Goal: Task Accomplishment & Management: Manage account settings

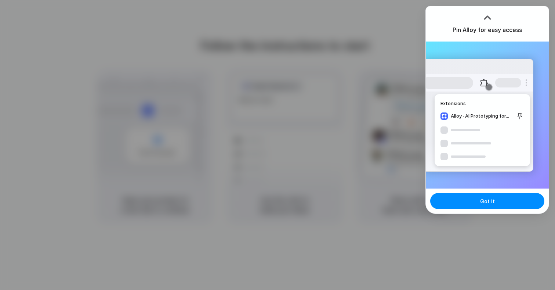
click at [511, 120] on div "Extensions Alloy · AI Prototyping for..." at bounding box center [477, 115] width 111 height 113
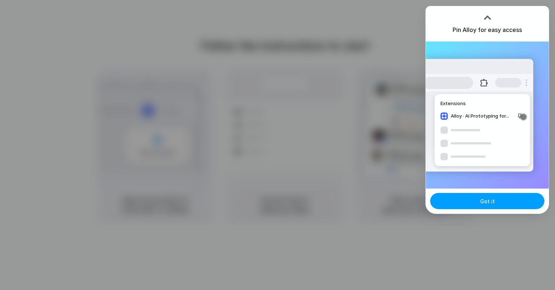
click at [490, 195] on button "Got it" at bounding box center [487, 201] width 114 height 16
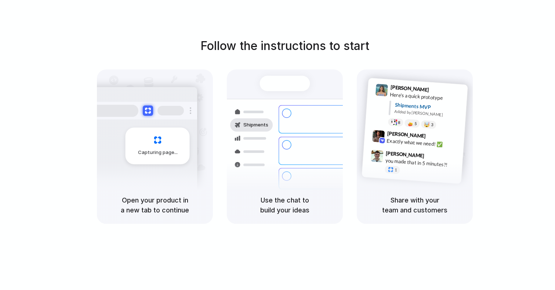
click at [491, 149] on div "Follow the instructions to start Capturing page Open your product in a new tab …" at bounding box center [284, 130] width 555 height 186
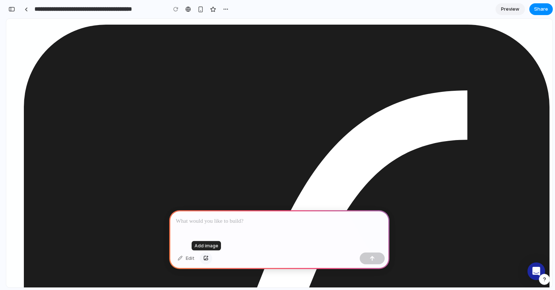
click at [206, 258] on div "button" at bounding box center [205, 258] width 5 height 4
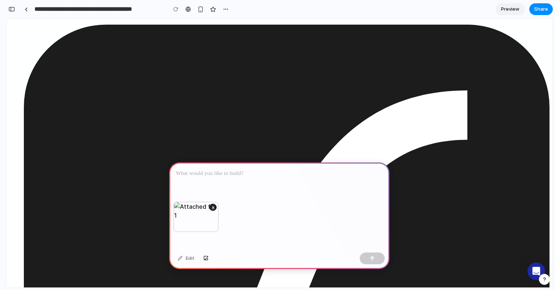
click at [257, 184] on div at bounding box center [279, 181] width 220 height 39
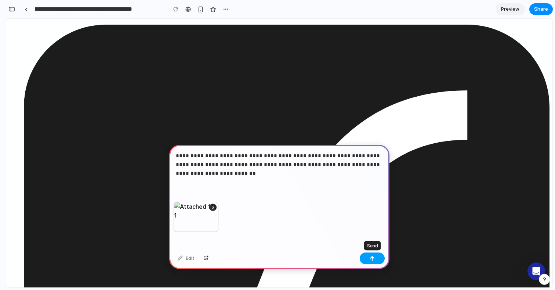
click at [377, 260] on button "button" at bounding box center [372, 258] width 25 height 12
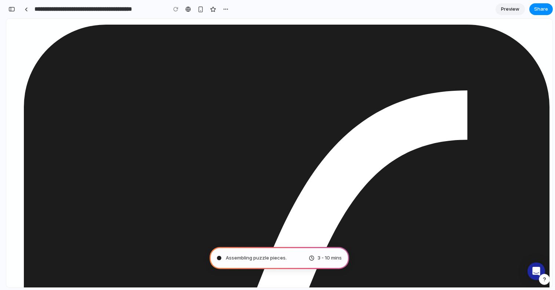
type input "**********"
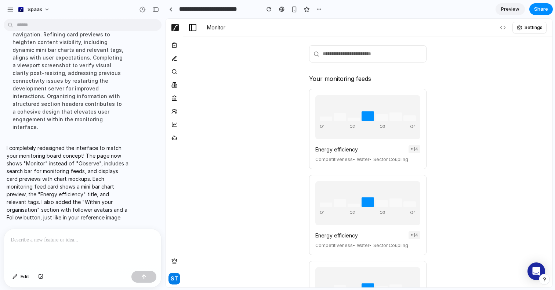
scroll to position [190, 0]
click at [365, 214] on div "Q1 Q2 Q3 Q4" at bounding box center [368, 213] width 96 height 6
click at [355, 137] on div "Q1 Q2 Q3 Q4" at bounding box center [367, 117] width 105 height 44
click at [157, 9] on div "button" at bounding box center [155, 9] width 7 height 5
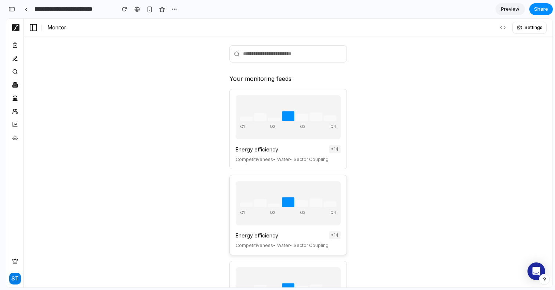
click at [274, 222] on div "Q1 Q2 Q3 Q4" at bounding box center [288, 203] width 105 height 44
click at [152, 150] on div "Your monitoring feeds Q1 Q2 Q3 Q4 Energy efficiency • 14 Competitiveness • Wate…" at bounding box center [288, 161] width 528 height 251
click at [335, 240] on div "Energy efficiency • 14 Competitiveness • Water • Sector Coupling" at bounding box center [288, 240] width 105 height 18
click at [330, 157] on div "Competitiveness • Water • Sector Coupling" at bounding box center [288, 159] width 105 height 7
click at [277, 145] on div at bounding box center [277, 145] width 0 height 0
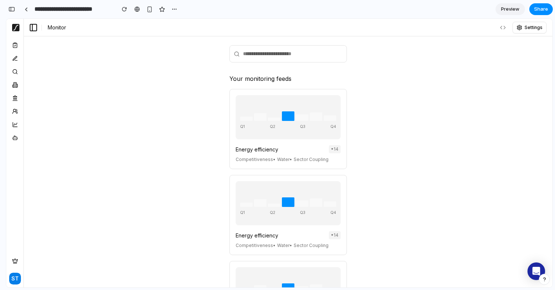
click at [13, 101] on line at bounding box center [15, 101] width 4 height 0
click at [17, 84] on icon at bounding box center [15, 84] width 3 height 5
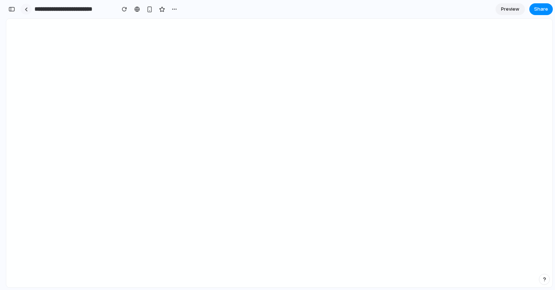
scroll to position [108, 0]
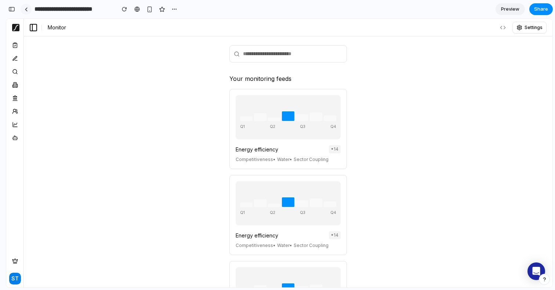
click at [28, 7] on link at bounding box center [26, 9] width 11 height 11
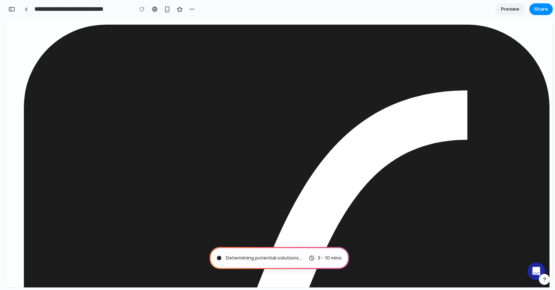
type input "**********"
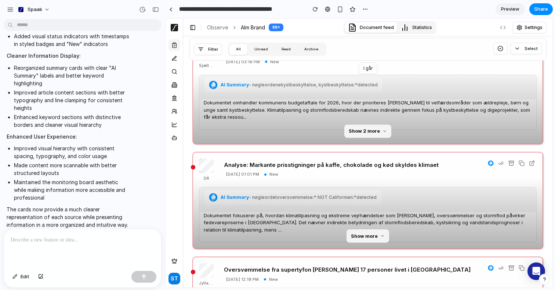
scroll to position [913, 0]
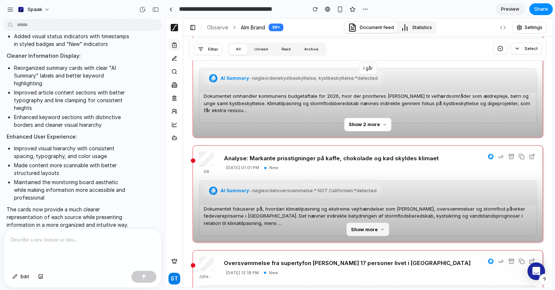
click at [367, 126] on button "Show 2 more" at bounding box center [367, 124] width 47 height 13
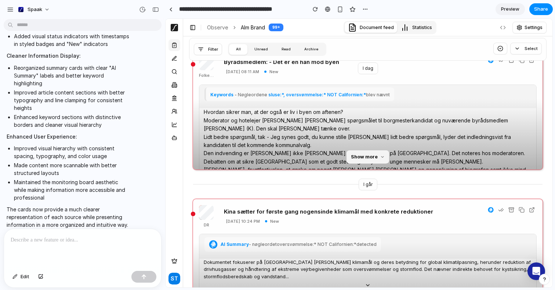
scroll to position [0, 0]
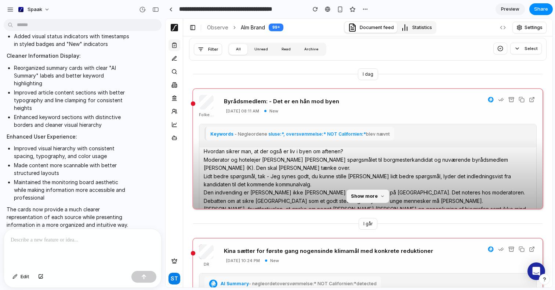
click at [252, 49] on p "Unread" at bounding box center [261, 49] width 21 height 6
click at [278, 50] on p "Read" at bounding box center [286, 49] width 16 height 6
drag, startPoint x: 305, startPoint y: 50, endPoint x: 276, endPoint y: 47, distance: 29.2
click at [305, 50] on p "Archive" at bounding box center [311, 49] width 21 height 6
click at [205, 49] on button "Filter" at bounding box center [208, 49] width 28 height 12
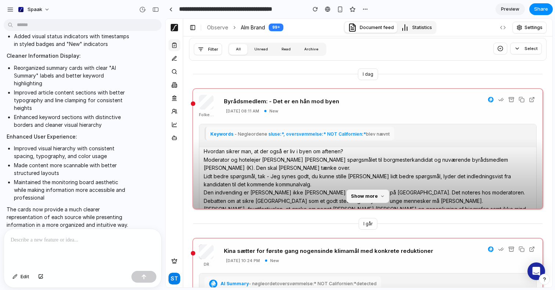
click at [496, 46] on button "Mark all as read" at bounding box center [500, 49] width 14 height 12
click at [530, 46] on button "Select" at bounding box center [526, 49] width 32 height 12
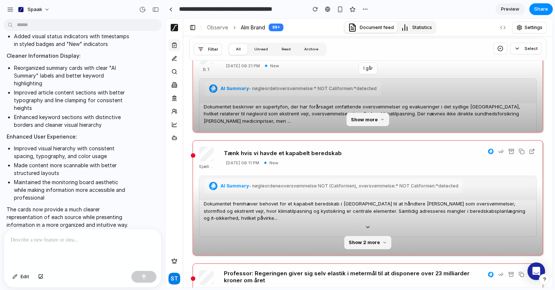
scroll to position [433, 0]
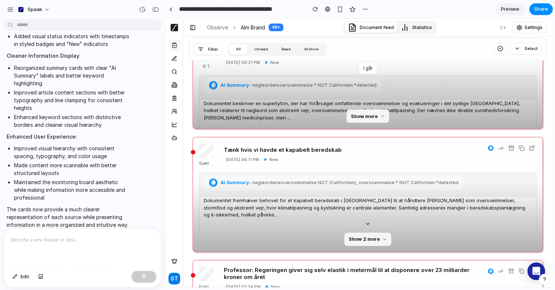
click at [172, 137] on icon at bounding box center [174, 138] width 6 height 6
click at [172, 127] on link "Intelligence" at bounding box center [174, 125] width 12 height 12
click at [172, 115] on link "Stakeholders" at bounding box center [174, 111] width 12 height 12
click at [175, 91] on ul "Legislation Stakeholders" at bounding box center [173, 91] width 11 height 25
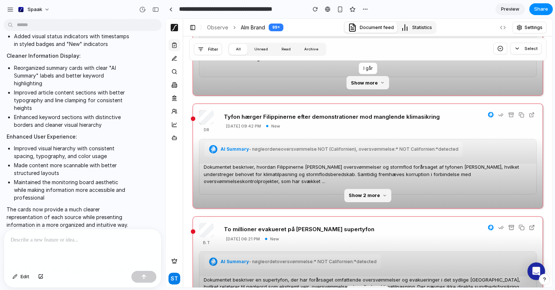
scroll to position [189, 0]
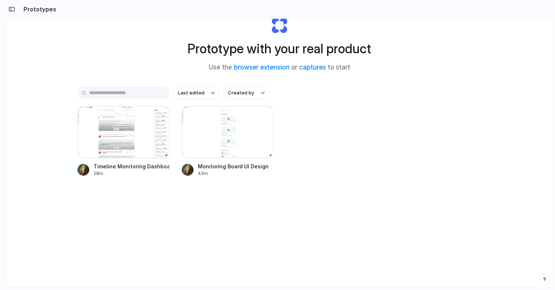
scroll to position [39, 0]
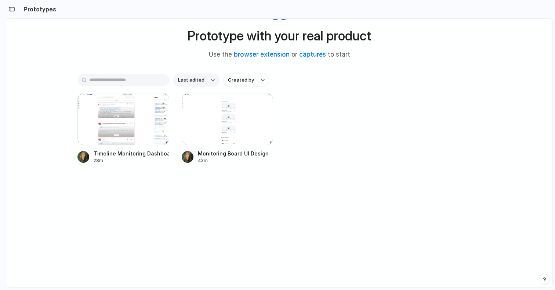
click at [213, 79] on div "button" at bounding box center [213, 80] width 4 height 3
click at [262, 83] on div "Last edited Last created Alphabetical" at bounding box center [277, 145] width 555 height 290
click at [262, 83] on button "Created by" at bounding box center [246, 80] width 46 height 12
click at [274, 123] on span "[PERSON_NAME]" at bounding box center [256, 123] width 37 height 7
click at [272, 80] on div "button" at bounding box center [270, 80] width 4 height 3
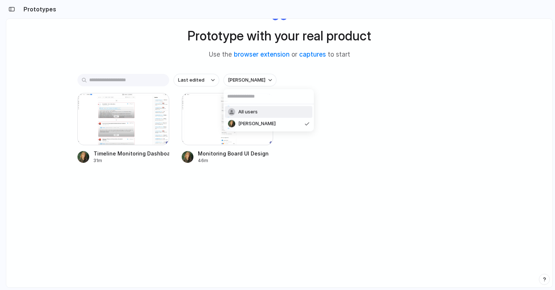
click at [207, 79] on div "All users [PERSON_NAME]" at bounding box center [277, 145] width 555 height 290
click at [211, 79] on div "button" at bounding box center [213, 80] width 4 height 3
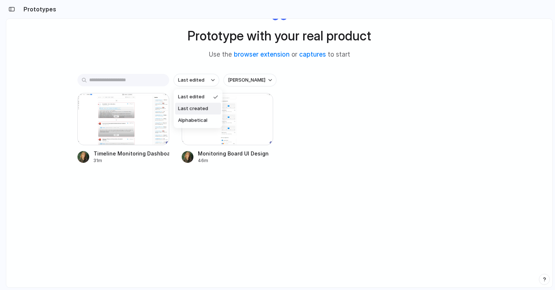
click at [208, 111] on li "Last created" at bounding box center [198, 109] width 46 height 12
click at [208, 83] on button "Last created" at bounding box center [197, 80] width 46 height 12
click at [200, 116] on li "Alphabetical" at bounding box center [200, 120] width 50 height 12
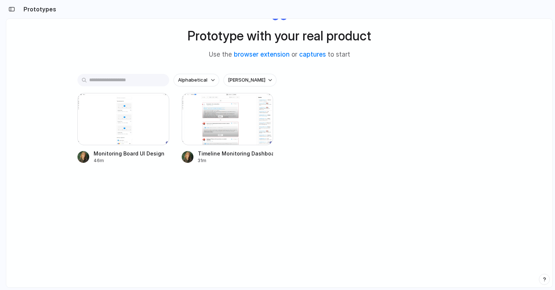
click at [188, 67] on div "Prototype with your real product Use the browser extension or captures to start" at bounding box center [279, 28] width 294 height 79
